Goal: Transaction & Acquisition: Purchase product/service

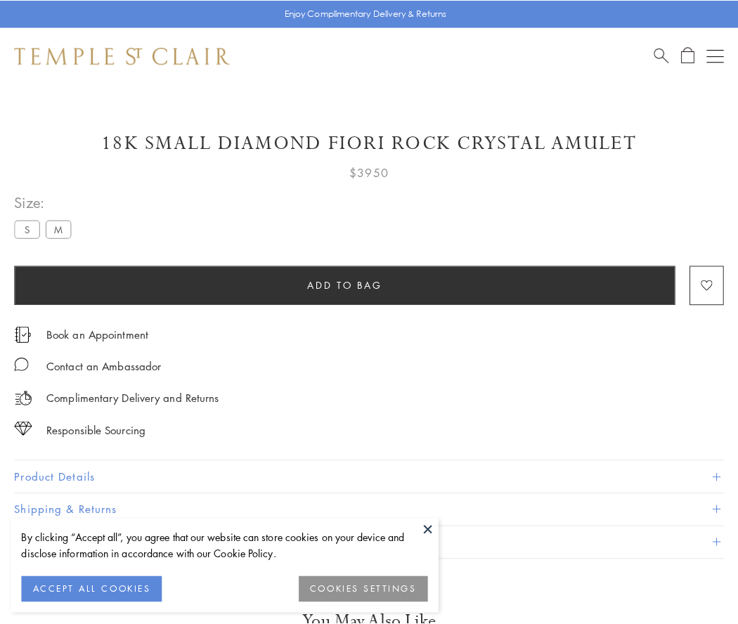
scroll to position [1, 0]
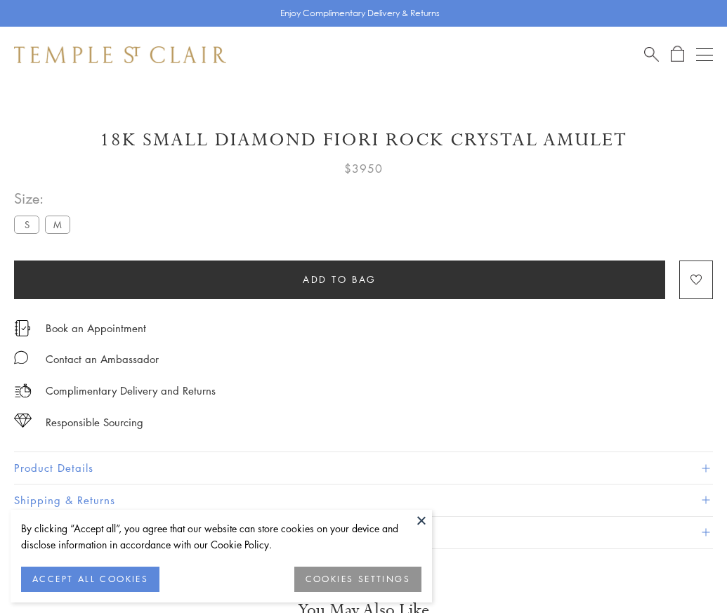
click at [339, 279] on span "Add to bag" at bounding box center [340, 279] width 74 height 15
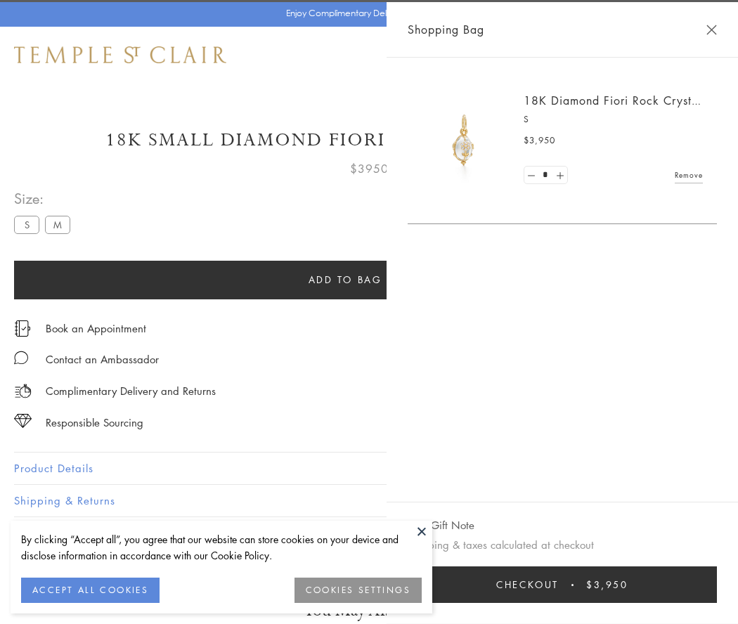
click at [571, 584] on button "Checkout $3,950" at bounding box center [561, 584] width 309 height 37
